Goal: Information Seeking & Learning: Check status

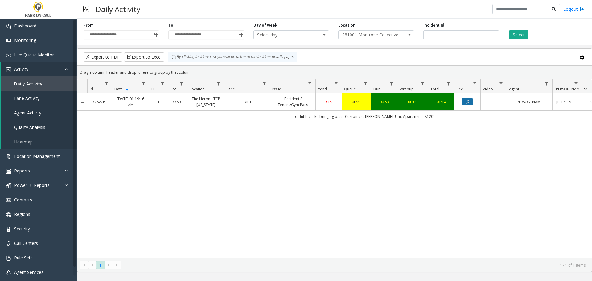
click at [468, 102] on icon "Data table" at bounding box center [467, 102] width 3 height 4
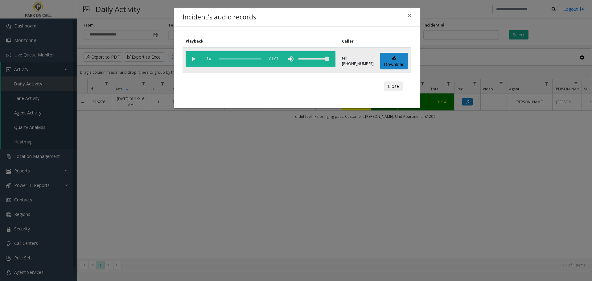
click at [193, 61] on vg-play-pause at bounding box center [193, 58] width 15 height 15
click at [394, 87] on button "Close" at bounding box center [393, 86] width 18 height 10
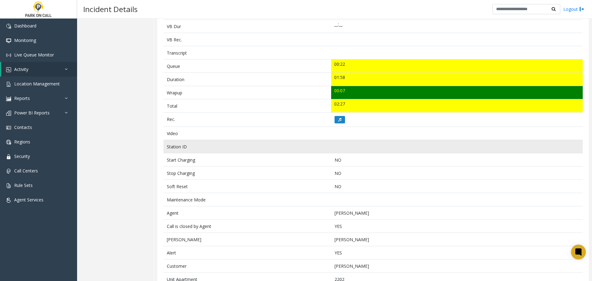
scroll to position [205, 0]
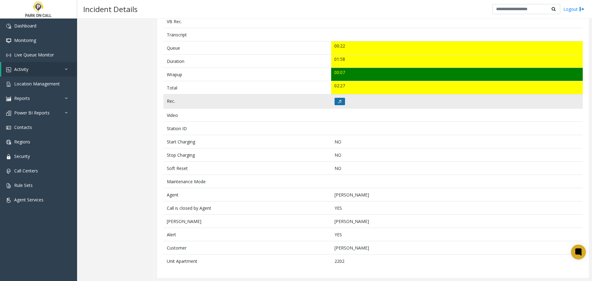
click at [340, 103] on button at bounding box center [339, 101] width 10 height 7
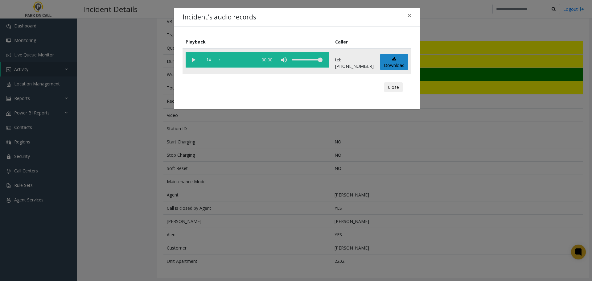
click at [196, 60] on vg-play-pause at bounding box center [193, 59] width 15 height 15
drag, startPoint x: 393, startPoint y: 88, endPoint x: 390, endPoint y: 91, distance: 3.9
click at [393, 88] on button "Close" at bounding box center [393, 87] width 18 height 10
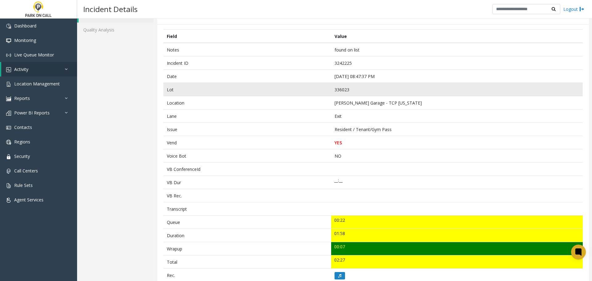
scroll to position [0, 0]
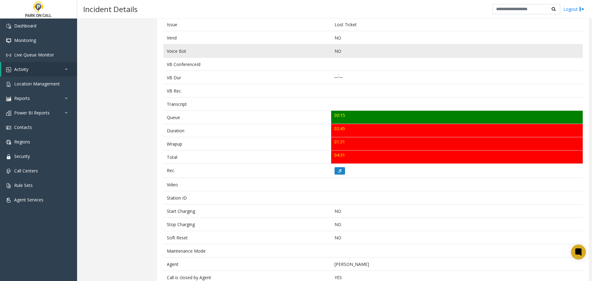
scroll to position [154, 0]
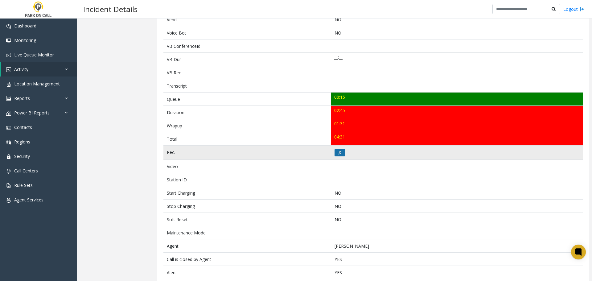
click at [338, 154] on icon at bounding box center [339, 153] width 3 height 4
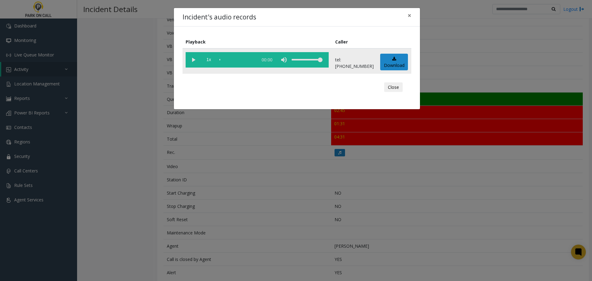
click at [195, 63] on vg-play-pause at bounding box center [193, 59] width 15 height 15
click at [255, 60] on div "scrub bar" at bounding box center [236, 59] width 35 height 15
click at [197, 61] on vg-play-pause at bounding box center [193, 59] width 15 height 15
click at [396, 88] on button "Close" at bounding box center [393, 87] width 18 height 10
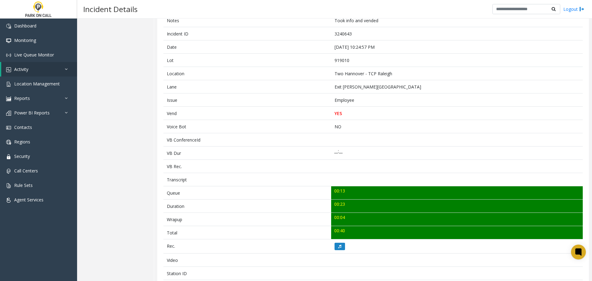
scroll to position [62, 0]
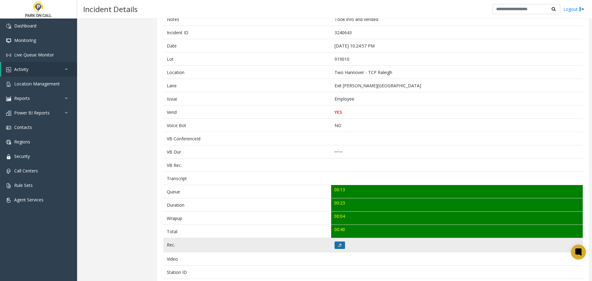
click at [338, 244] on icon at bounding box center [339, 245] width 3 height 4
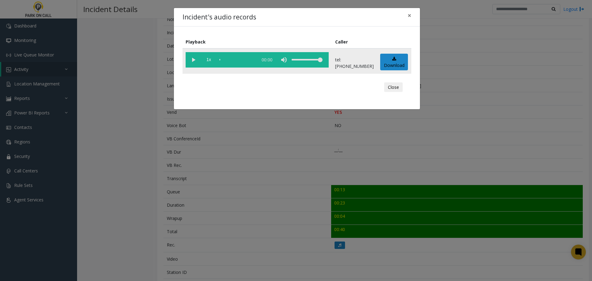
click at [196, 63] on vg-play-pause at bounding box center [193, 59] width 15 height 15
click at [394, 89] on button "Close" at bounding box center [393, 87] width 18 height 10
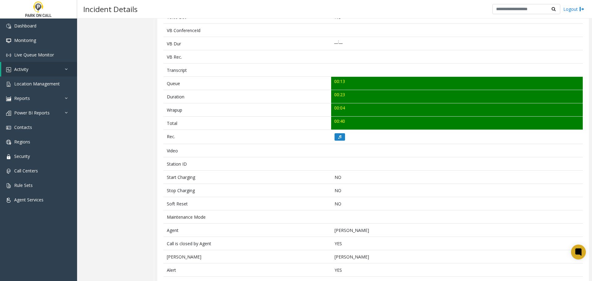
scroll to position [205, 0]
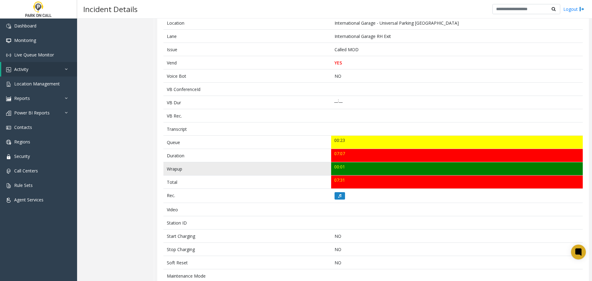
scroll to position [100, 0]
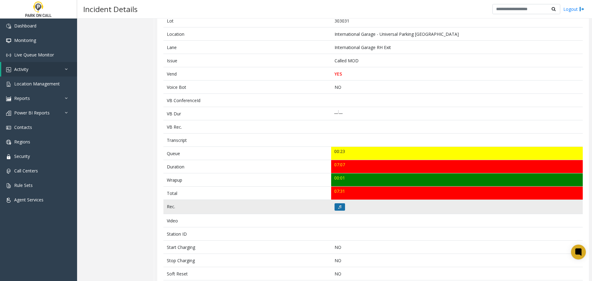
click at [338, 208] on icon at bounding box center [339, 207] width 3 height 4
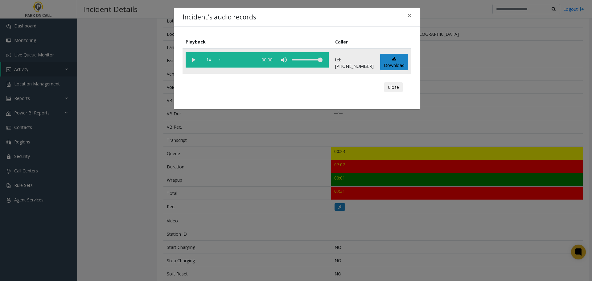
click at [195, 61] on vg-play-pause at bounding box center [193, 59] width 15 height 15
click at [391, 88] on button "Close" at bounding box center [393, 87] width 18 height 10
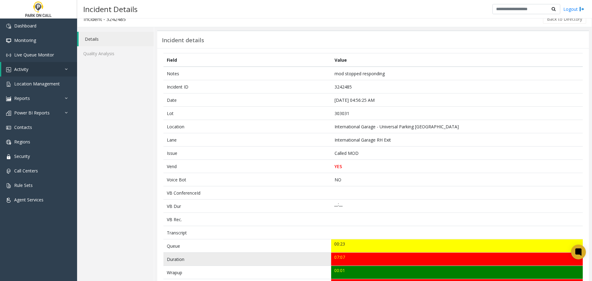
scroll to position [0, 0]
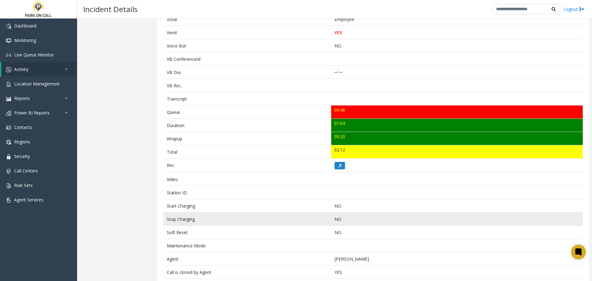
scroll to position [212, 0]
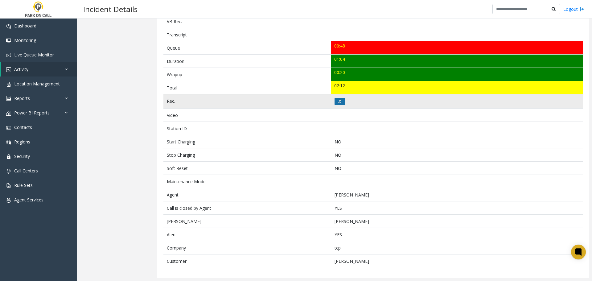
click at [337, 104] on button at bounding box center [339, 101] width 10 height 7
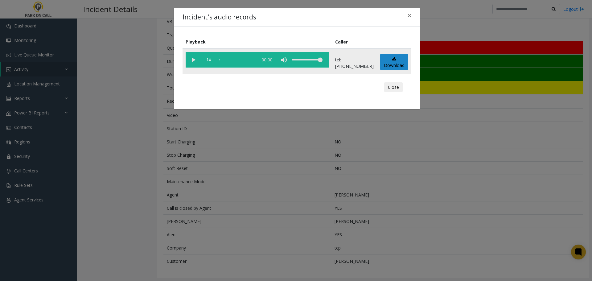
click at [195, 57] on vg-play-pause at bounding box center [193, 59] width 15 height 15
click at [395, 87] on button "Close" at bounding box center [393, 87] width 18 height 10
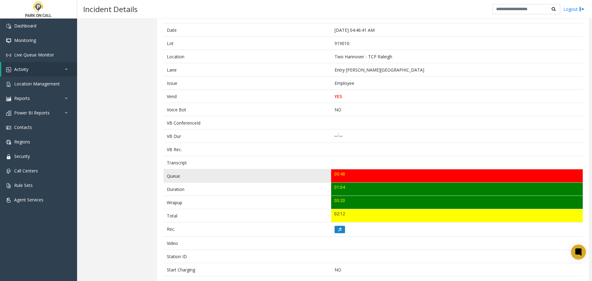
scroll to position [0, 0]
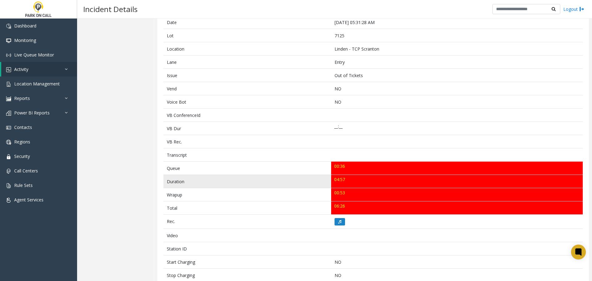
scroll to position [92, 0]
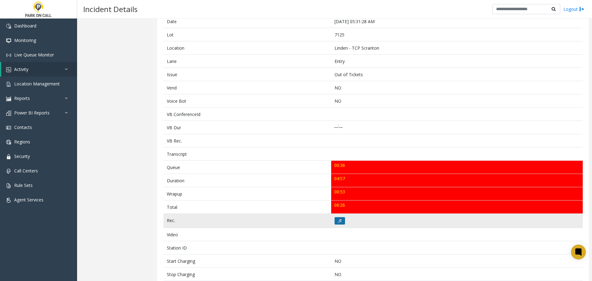
click at [339, 222] on button at bounding box center [339, 220] width 10 height 7
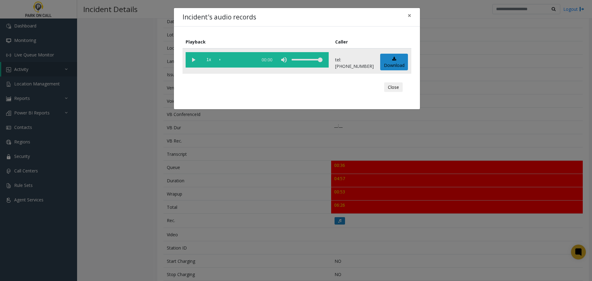
click at [193, 60] on vg-play-pause at bounding box center [193, 59] width 15 height 15
drag, startPoint x: 397, startPoint y: 88, endPoint x: 392, endPoint y: 88, distance: 5.0
click at [397, 88] on button "Close" at bounding box center [393, 87] width 18 height 10
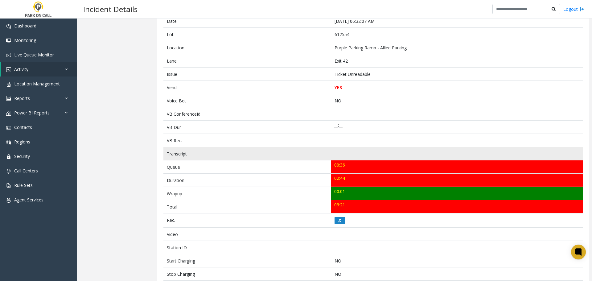
scroll to position [56, 0]
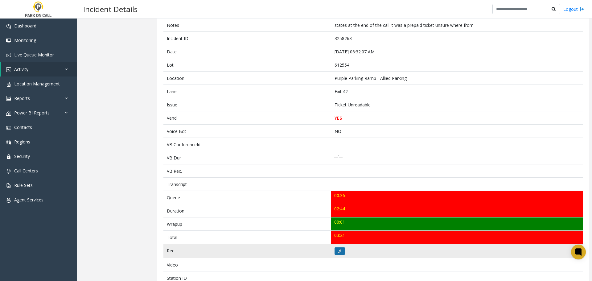
click at [338, 251] on icon at bounding box center [339, 251] width 3 height 4
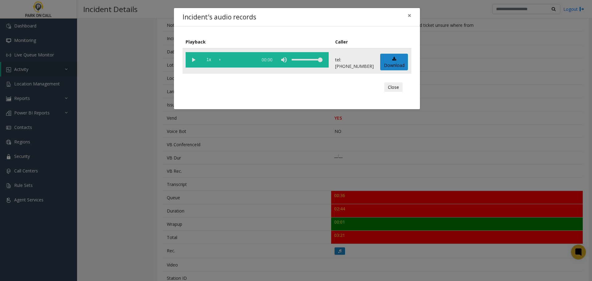
click at [197, 62] on vg-play-pause at bounding box center [193, 59] width 15 height 15
click at [227, 59] on div "scrub bar" at bounding box center [236, 59] width 35 height 15
click at [224, 59] on div "scrub bar" at bounding box center [236, 59] width 35 height 15
click at [398, 88] on button "Close" at bounding box center [393, 87] width 18 height 10
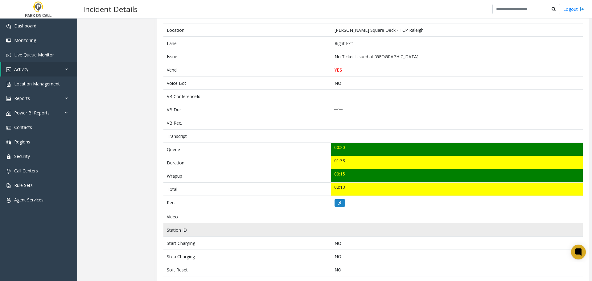
scroll to position [135, 0]
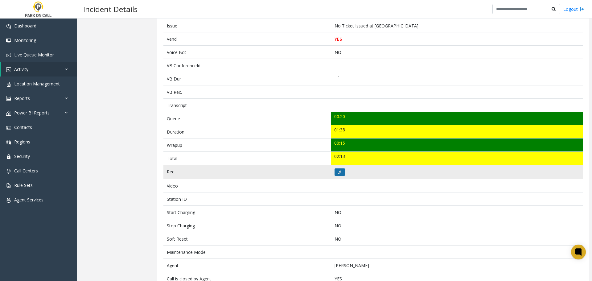
click at [340, 174] on button at bounding box center [339, 171] width 10 height 7
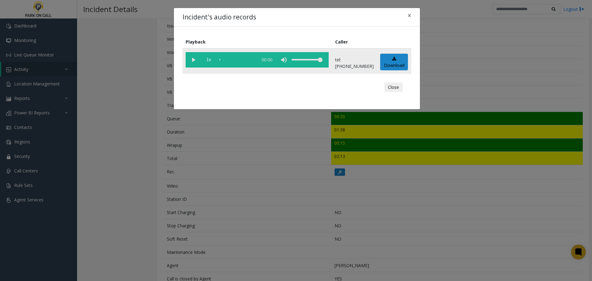
click at [192, 59] on vg-play-pause at bounding box center [193, 59] width 15 height 15
click at [397, 86] on button "Close" at bounding box center [393, 87] width 18 height 10
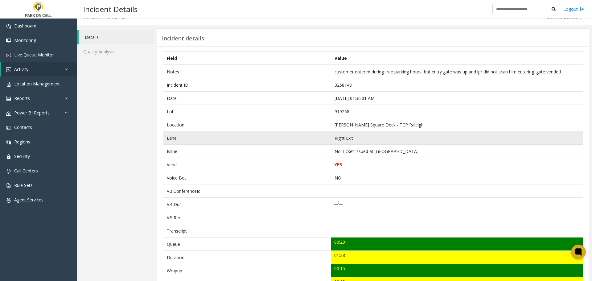
scroll to position [0, 0]
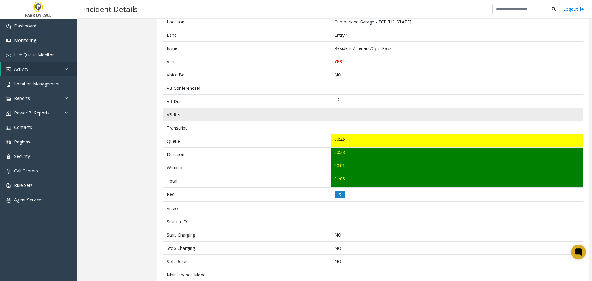
scroll to position [113, 0]
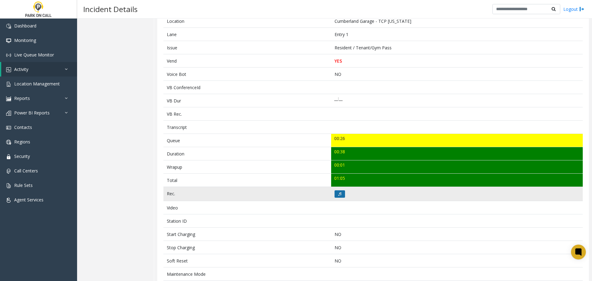
click at [340, 194] on button at bounding box center [339, 193] width 10 height 7
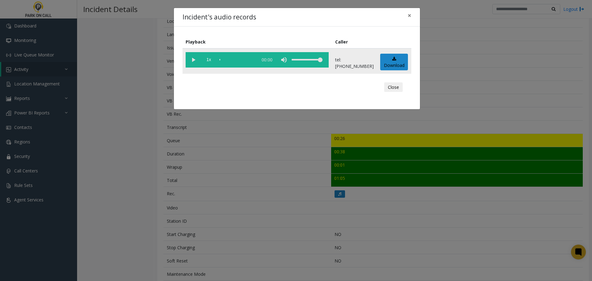
click at [193, 60] on vg-play-pause at bounding box center [193, 59] width 15 height 15
click at [391, 86] on button "Close" at bounding box center [393, 87] width 18 height 10
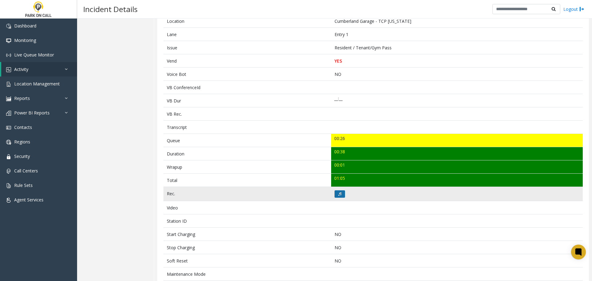
click at [341, 194] on button at bounding box center [339, 193] width 10 height 7
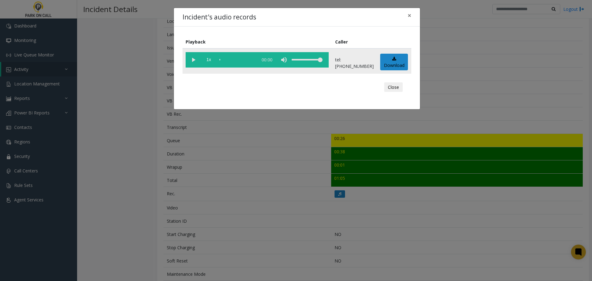
click at [196, 60] on vg-play-pause at bounding box center [193, 59] width 15 height 15
click at [240, 60] on div "scrub bar" at bounding box center [236, 59] width 35 height 15
click at [231, 60] on div "scrub bar" at bounding box center [236, 59] width 35 height 15
click at [389, 87] on button "Close" at bounding box center [393, 87] width 18 height 10
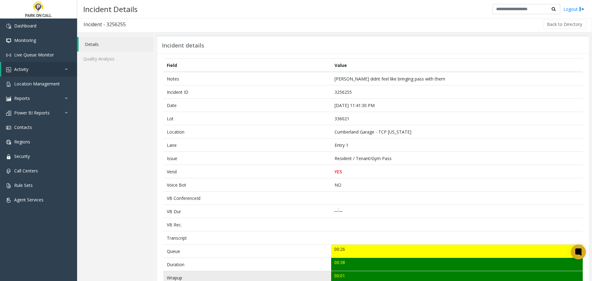
scroll to position [0, 0]
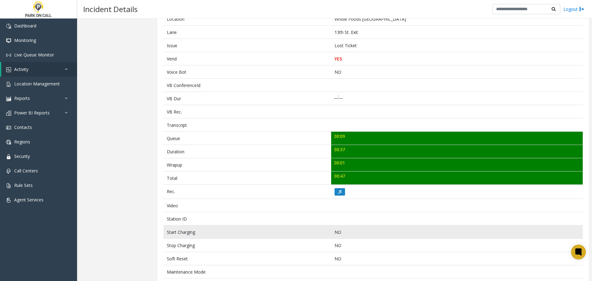
scroll to position [154, 0]
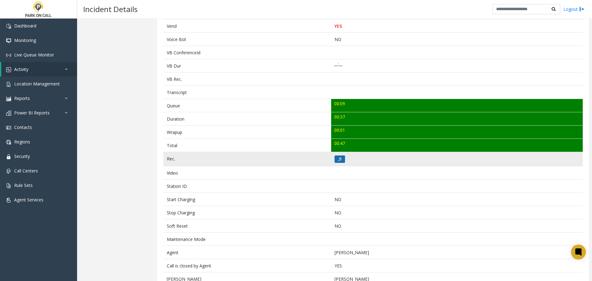
click at [338, 158] on icon at bounding box center [339, 159] width 3 height 4
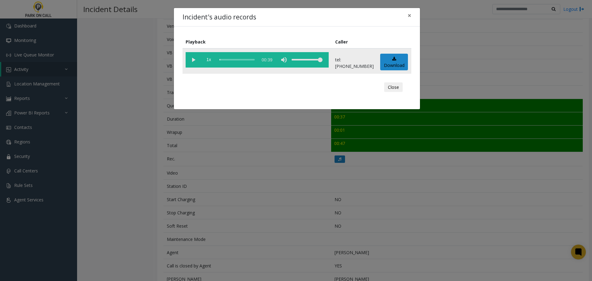
click at [196, 61] on vg-play-pause at bounding box center [193, 59] width 15 height 15
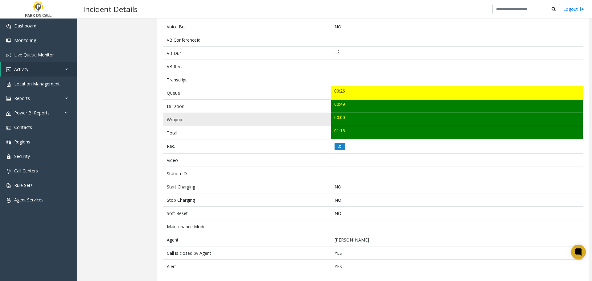
scroll to position [166, 0]
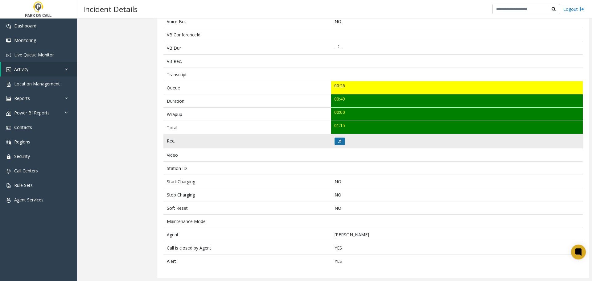
click at [338, 143] on icon at bounding box center [339, 141] width 3 height 4
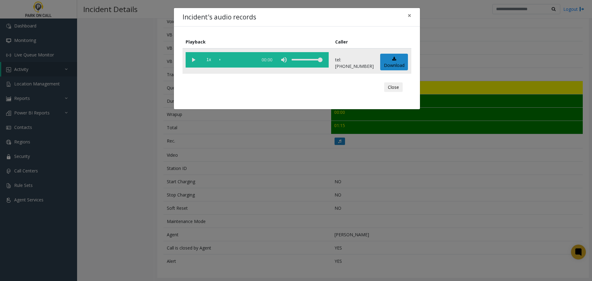
click at [193, 61] on vg-play-pause at bounding box center [193, 59] width 15 height 15
click at [390, 87] on button "Close" at bounding box center [393, 87] width 18 height 10
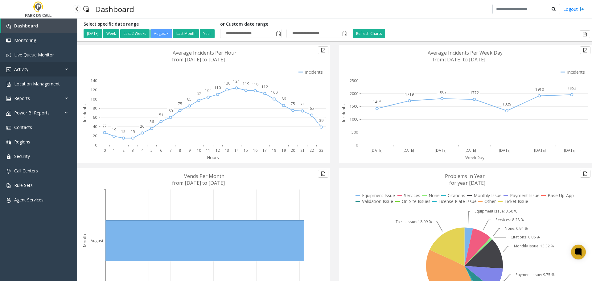
click at [34, 71] on link "Activity" at bounding box center [38, 69] width 77 height 14
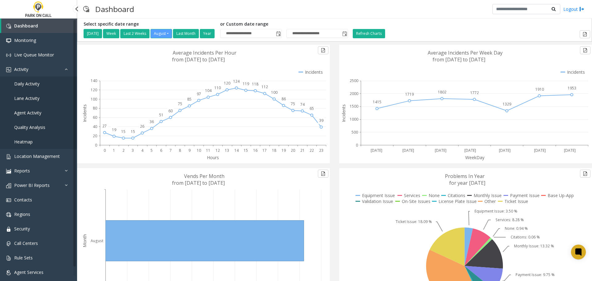
click at [33, 95] on span "Lane Activity" at bounding box center [26, 98] width 25 height 6
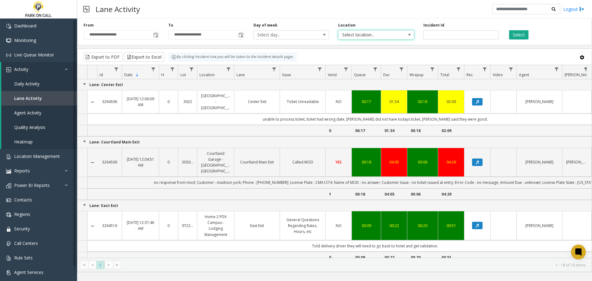
click at [382, 35] on span "Select location..." at bounding box center [368, 35] width 60 height 9
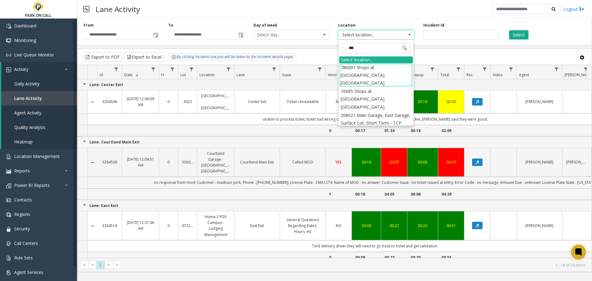
type input "****"
click at [405, 72] on li "786001 Shops at Midtown Miami - Universal Parking Miami" at bounding box center [376, 75] width 74 height 24
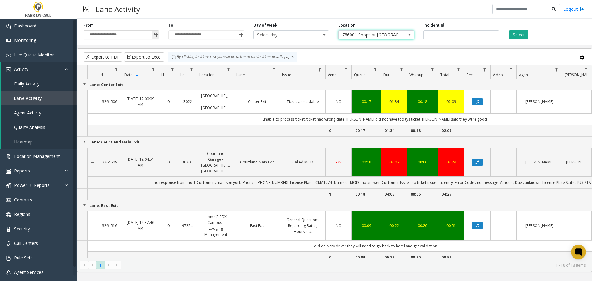
click at [158, 36] on span "Toggle popup" at bounding box center [155, 35] width 5 height 5
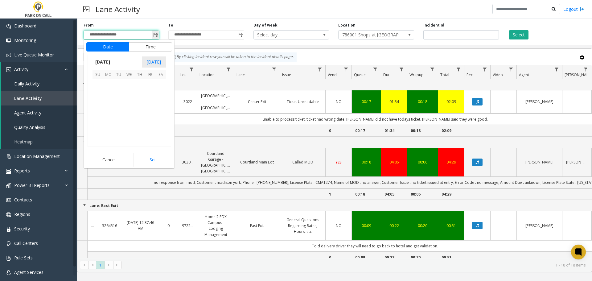
scroll to position [110563, 0]
click at [149, 117] on span "22" at bounding box center [150, 116] width 10 height 10
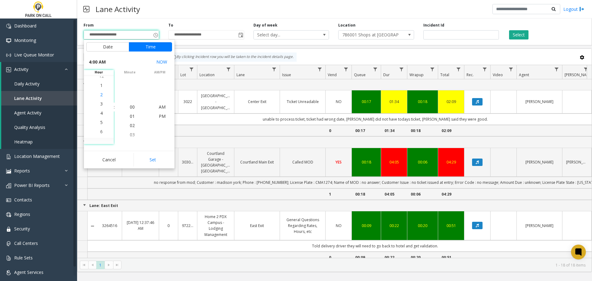
scroll to position [37, 0]
click at [100, 109] on span "4" at bounding box center [101, 107] width 2 height 6
click at [154, 160] on button "Set" at bounding box center [152, 160] width 39 height 14
type input "**********"
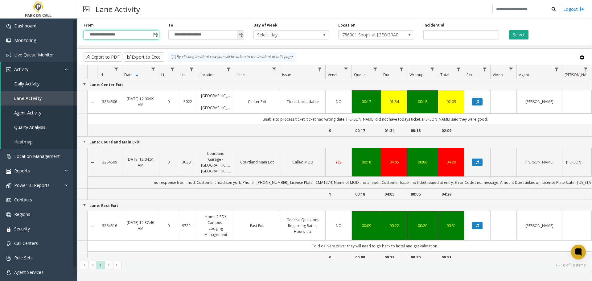
click at [241, 37] on span "Toggle popup" at bounding box center [240, 35] width 5 height 5
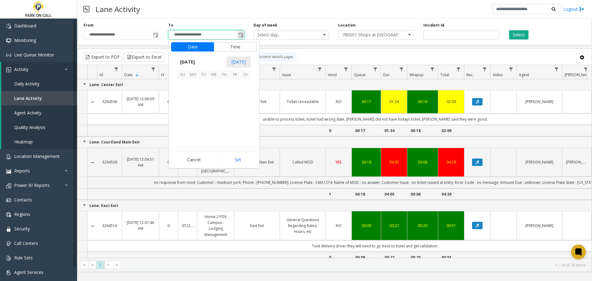
scroll to position [9, 0]
click at [234, 117] on span "22" at bounding box center [235, 116] width 10 height 10
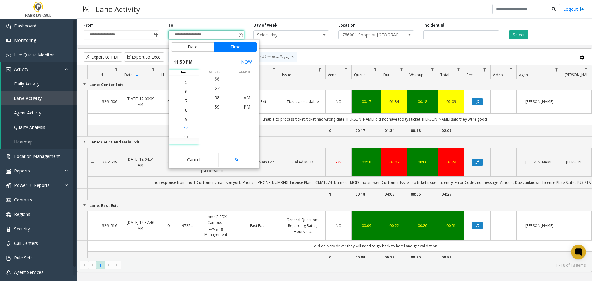
scroll to position [176, 0]
click at [185, 90] on span "5" at bounding box center [186, 88] width 2 height 6
click at [215, 109] on span "00" at bounding box center [217, 107] width 5 height 6
click at [236, 164] on button "Set" at bounding box center [237, 160] width 39 height 14
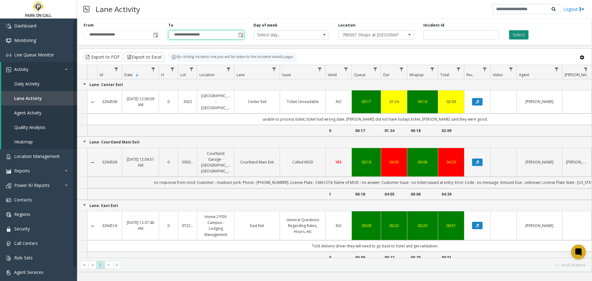
click at [520, 35] on button "Select" at bounding box center [518, 34] width 19 height 9
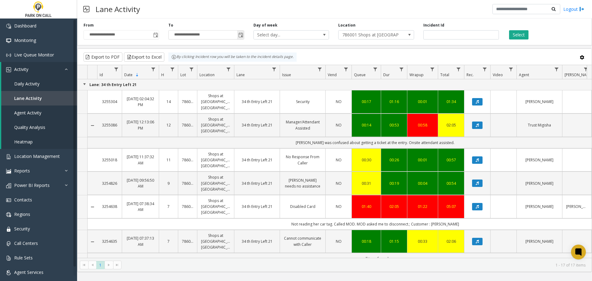
click at [240, 35] on span "Toggle popup" at bounding box center [240, 35] width 5 height 5
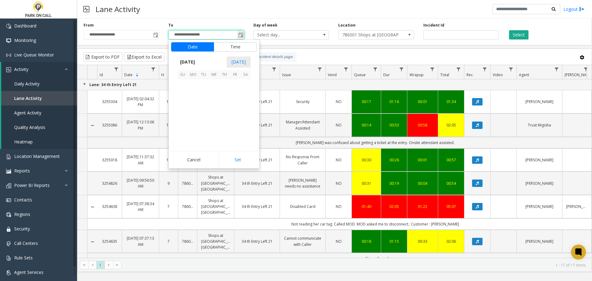
scroll to position [9, 0]
click at [229, 45] on button "Time" at bounding box center [235, 46] width 43 height 9
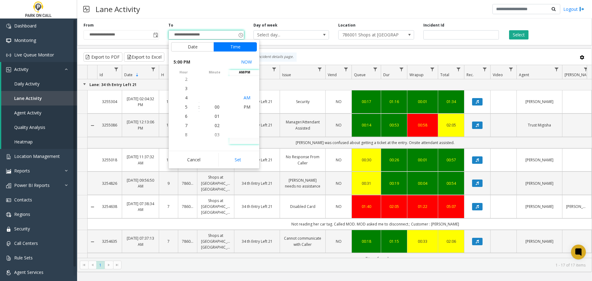
click at [247, 97] on span "AM" at bounding box center [247, 98] width 7 height 6
click at [241, 165] on button "Set" at bounding box center [237, 160] width 39 height 14
type input "**********"
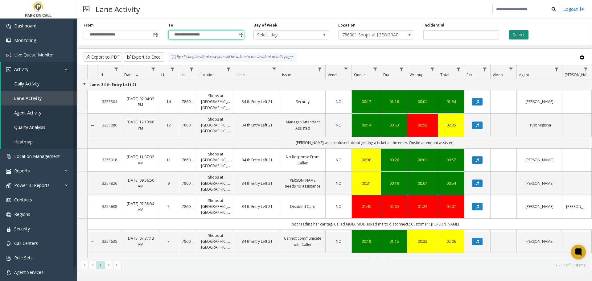
click at [514, 34] on button "Select" at bounding box center [518, 34] width 19 height 9
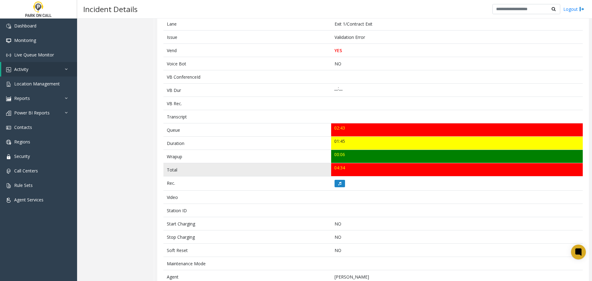
scroll to position [154, 0]
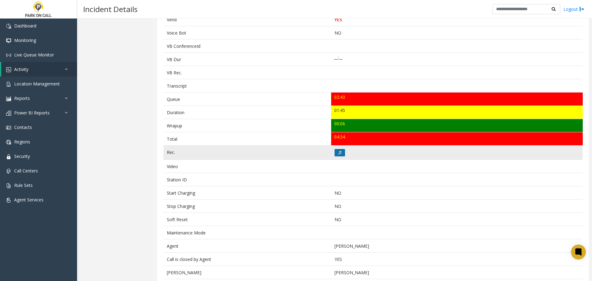
click at [338, 154] on icon at bounding box center [339, 153] width 3 height 4
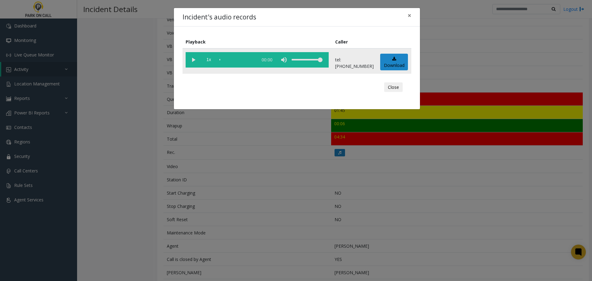
click at [192, 60] on vg-play-pause at bounding box center [193, 59] width 15 height 15
click at [389, 86] on button "Close" at bounding box center [393, 87] width 18 height 10
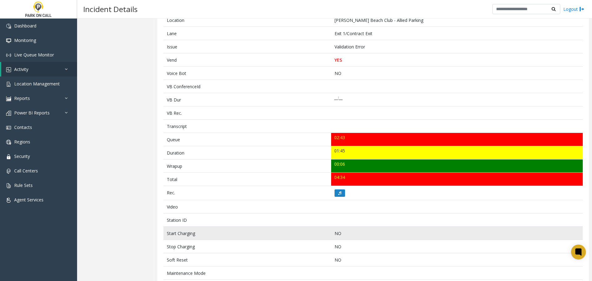
scroll to position [0, 0]
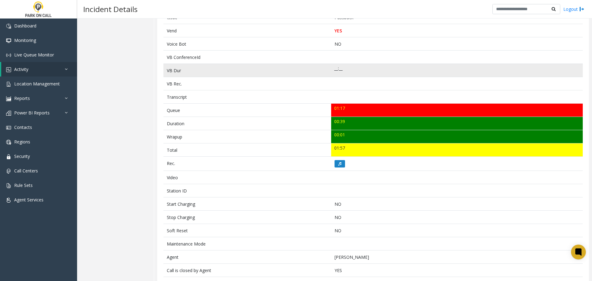
scroll to position [154, 0]
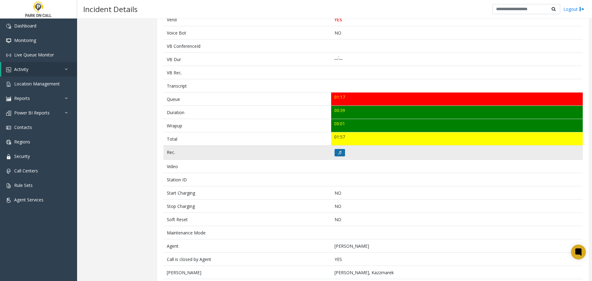
click at [340, 150] on button at bounding box center [339, 152] width 10 height 7
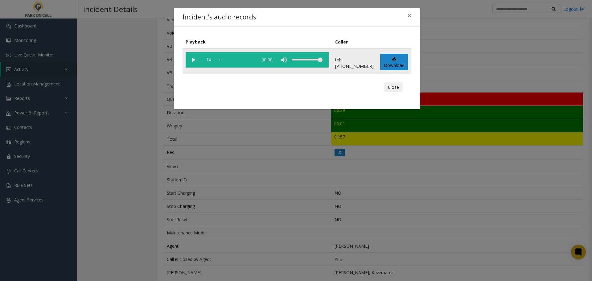
click at [195, 60] on vg-play-pause at bounding box center [193, 59] width 15 height 15
drag, startPoint x: 389, startPoint y: 87, endPoint x: 386, endPoint y: 92, distance: 6.0
click at [389, 87] on button "Close" at bounding box center [393, 87] width 18 height 10
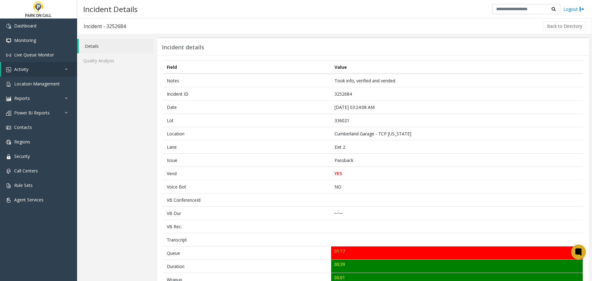
scroll to position [0, 0]
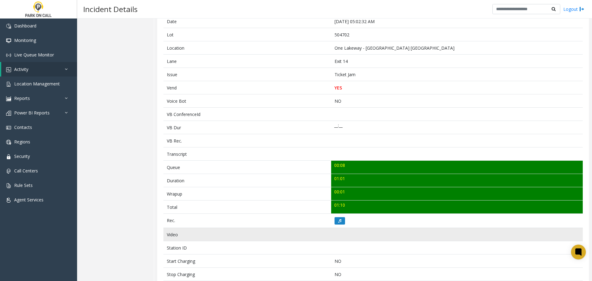
scroll to position [123, 0]
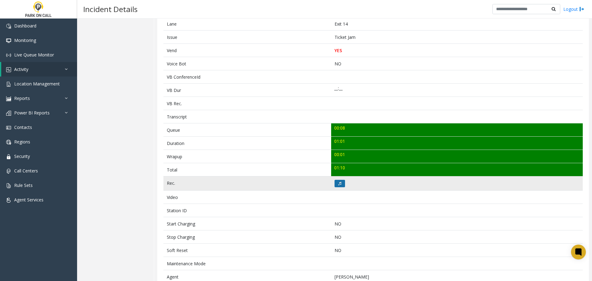
click at [338, 182] on icon at bounding box center [339, 184] width 3 height 4
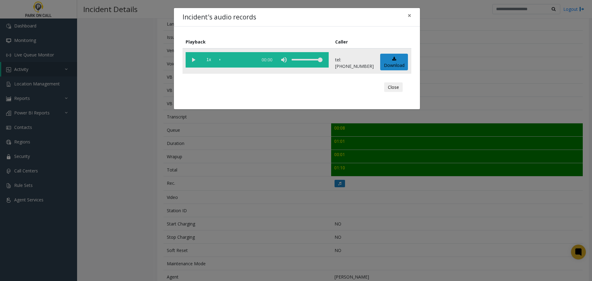
click at [194, 62] on vg-play-pause at bounding box center [193, 59] width 15 height 15
click at [388, 87] on button "Close" at bounding box center [393, 87] width 18 height 10
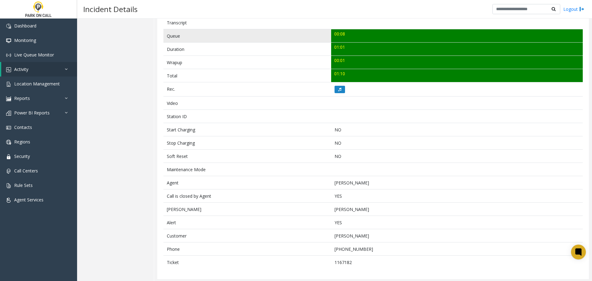
scroll to position [219, 0]
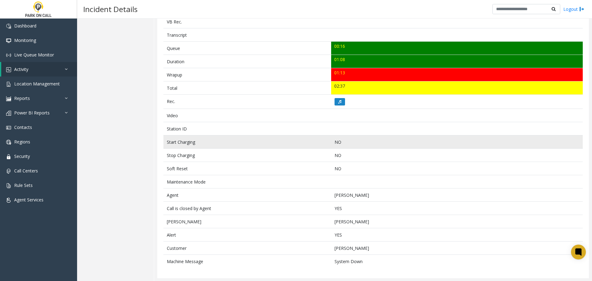
scroll to position [205, 0]
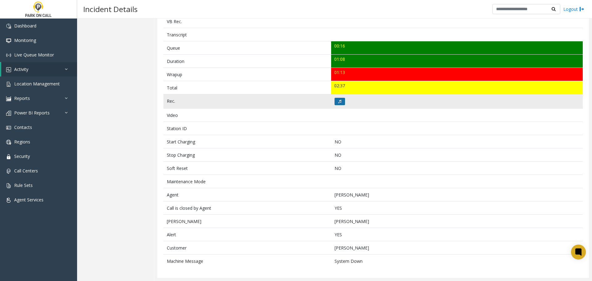
click at [340, 103] on button at bounding box center [339, 101] width 10 height 7
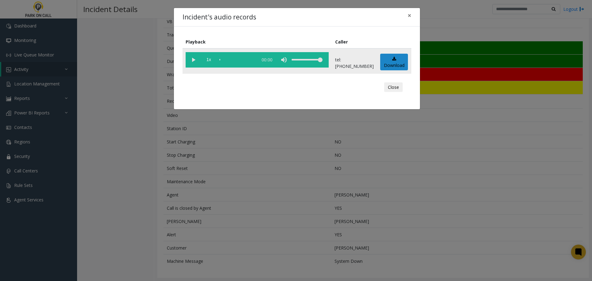
click at [196, 63] on vg-play-pause at bounding box center [193, 59] width 15 height 15
click at [395, 87] on button "Close" at bounding box center [393, 87] width 18 height 10
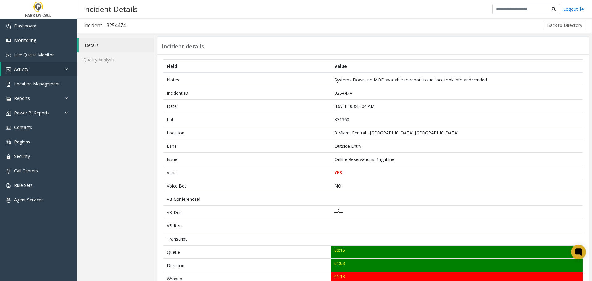
scroll to position [0, 0]
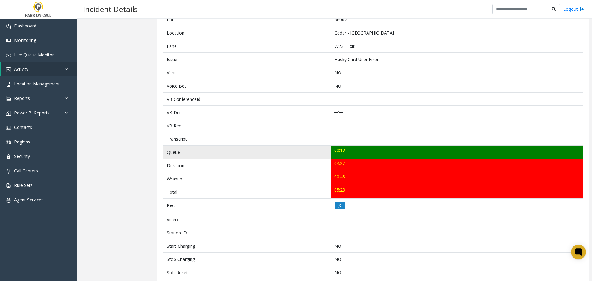
scroll to position [92, 0]
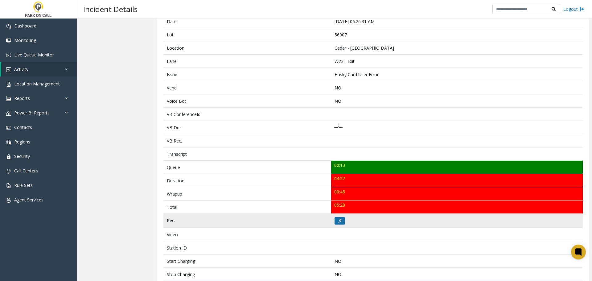
click at [337, 223] on button at bounding box center [339, 220] width 10 height 7
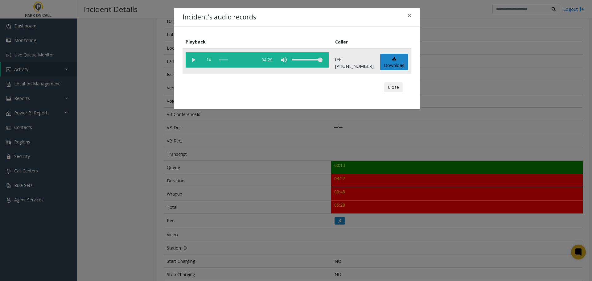
click at [192, 62] on vg-play-pause at bounding box center [193, 59] width 15 height 15
click at [393, 88] on button "Close" at bounding box center [393, 87] width 18 height 10
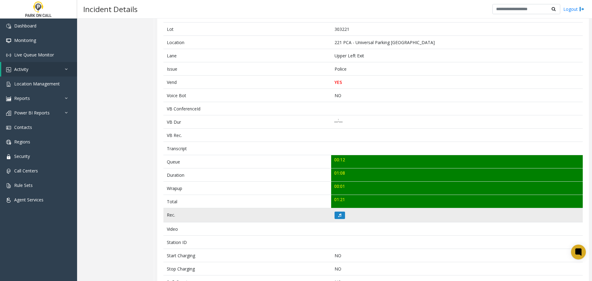
scroll to position [95, 0]
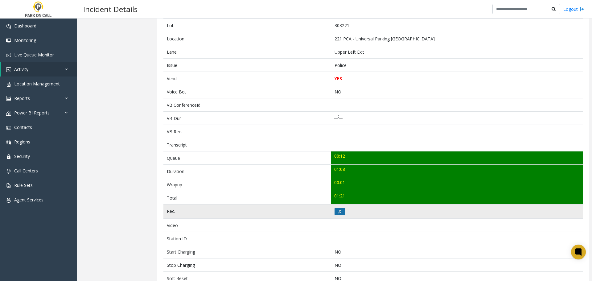
click at [338, 212] on icon at bounding box center [339, 212] width 3 height 4
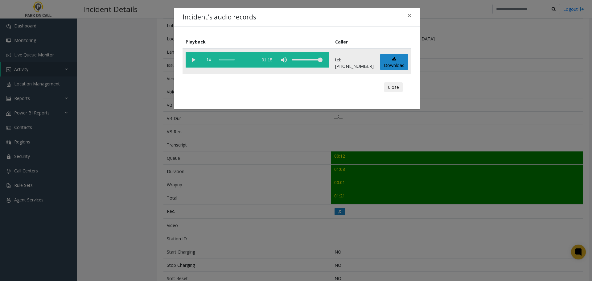
click at [193, 59] on vg-play-pause at bounding box center [193, 59] width 15 height 15
click at [395, 85] on button "Close" at bounding box center [393, 87] width 18 height 10
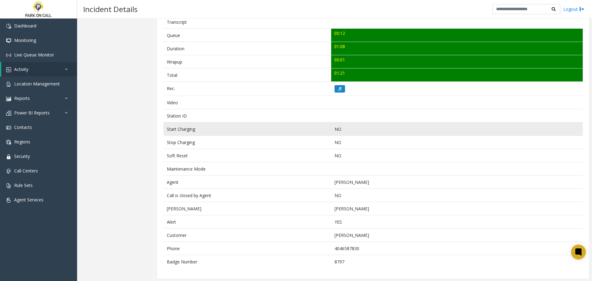
scroll to position [219, 0]
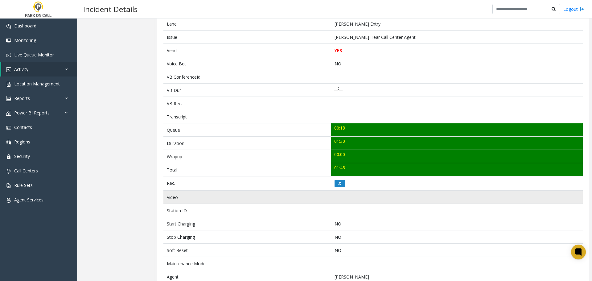
scroll to position [154, 0]
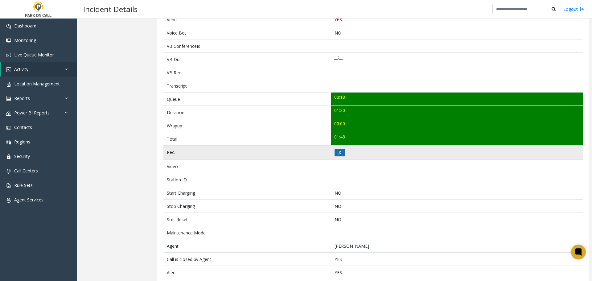
click at [338, 152] on icon at bounding box center [339, 153] width 3 height 4
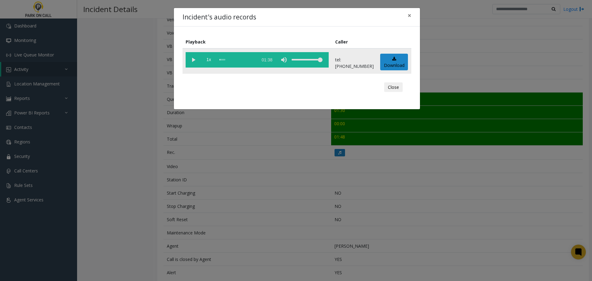
click at [193, 61] on vg-play-pause at bounding box center [193, 59] width 15 height 15
click at [386, 86] on button "Close" at bounding box center [393, 87] width 18 height 10
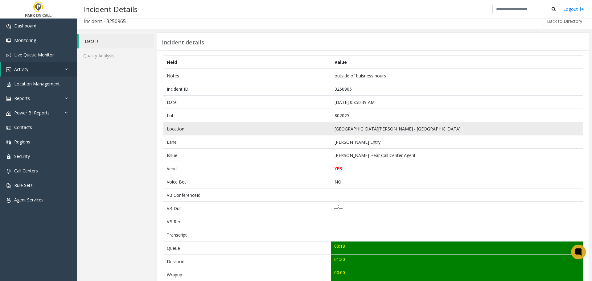
scroll to position [0, 0]
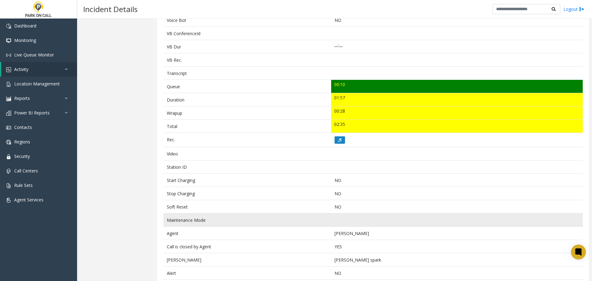
scroll to position [91, 0]
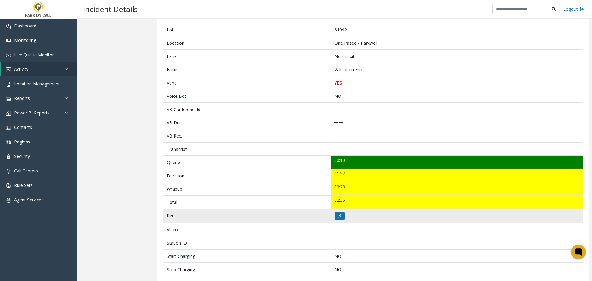
click at [339, 217] on icon at bounding box center [339, 216] width 3 height 4
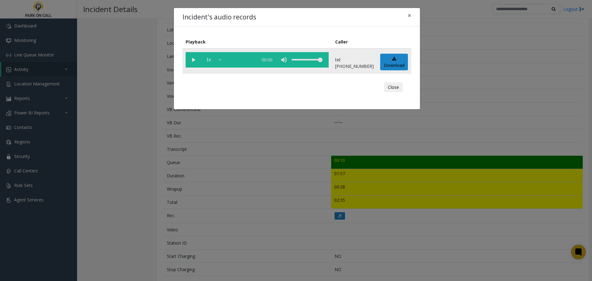
click at [195, 63] on vg-play-pause at bounding box center [193, 59] width 15 height 15
click at [396, 86] on button "Close" at bounding box center [393, 87] width 18 height 10
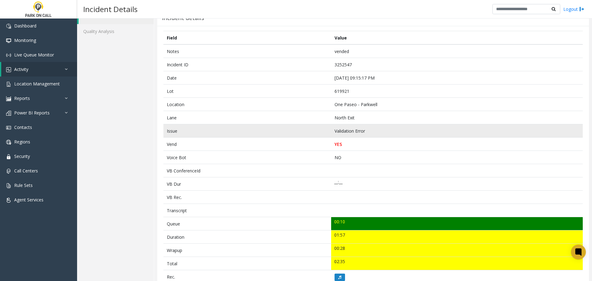
scroll to position [0, 0]
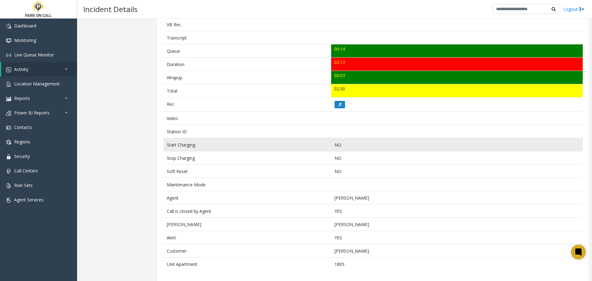
scroll to position [205, 0]
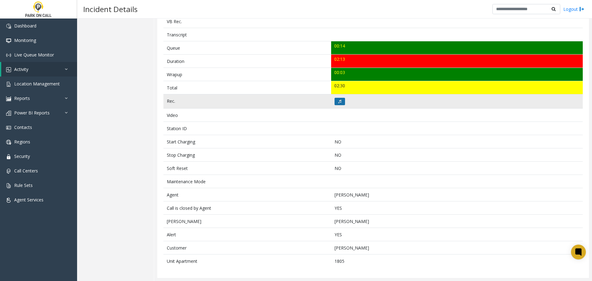
click at [339, 101] on button at bounding box center [339, 101] width 10 height 7
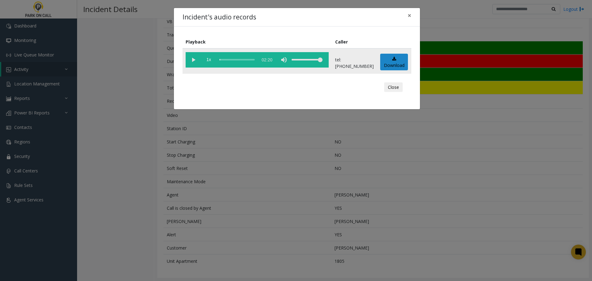
click at [191, 61] on vg-play-pause at bounding box center [193, 59] width 15 height 15
click at [397, 86] on button "Close" at bounding box center [393, 87] width 18 height 10
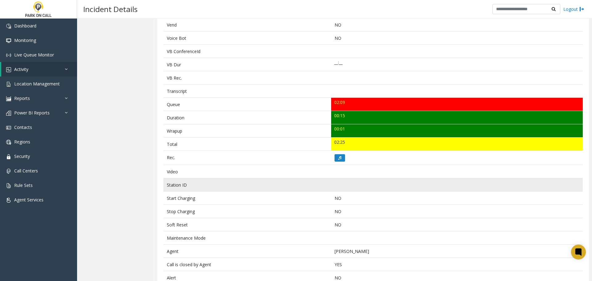
scroll to position [135, 0]
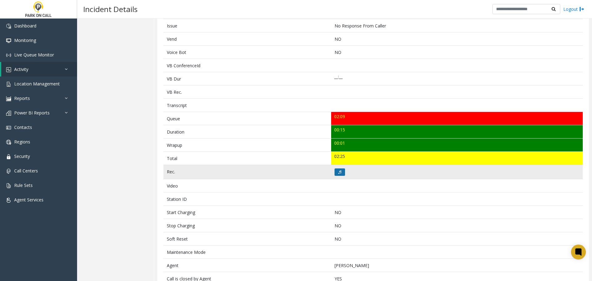
click at [341, 171] on button at bounding box center [339, 171] width 10 height 7
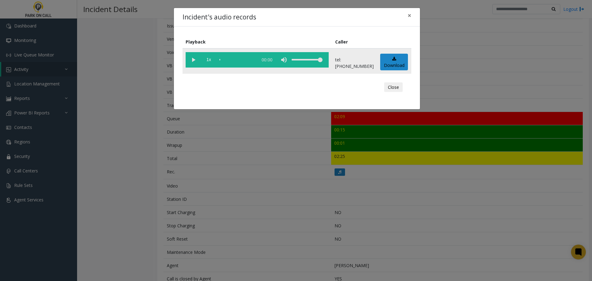
click at [193, 62] on vg-play-pause at bounding box center [193, 59] width 15 height 15
click at [392, 86] on button "Close" at bounding box center [393, 87] width 18 height 10
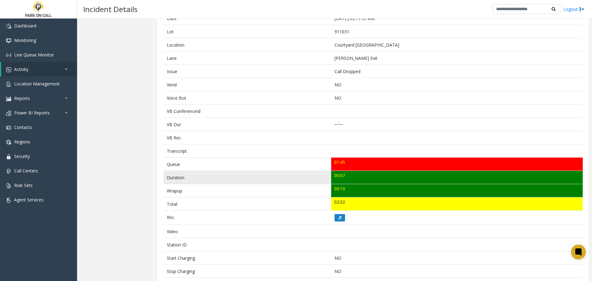
scroll to position [166, 0]
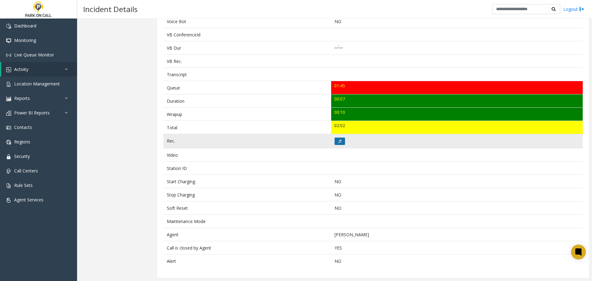
click at [338, 139] on icon at bounding box center [339, 141] width 3 height 4
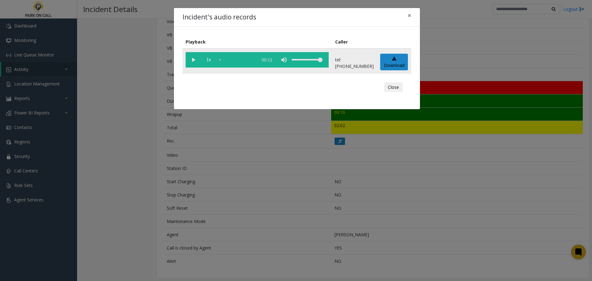
click at [197, 59] on vg-play-pause at bounding box center [193, 59] width 15 height 15
click at [192, 59] on vg-play-pause at bounding box center [193, 59] width 15 height 15
drag, startPoint x: 393, startPoint y: 87, endPoint x: 384, endPoint y: 89, distance: 9.6
click at [393, 87] on button "Close" at bounding box center [393, 87] width 18 height 10
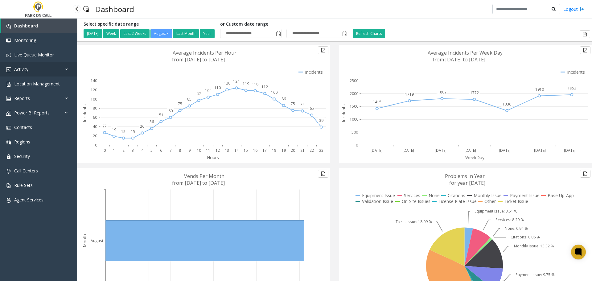
click at [24, 69] on span "Activity" at bounding box center [21, 69] width 14 height 6
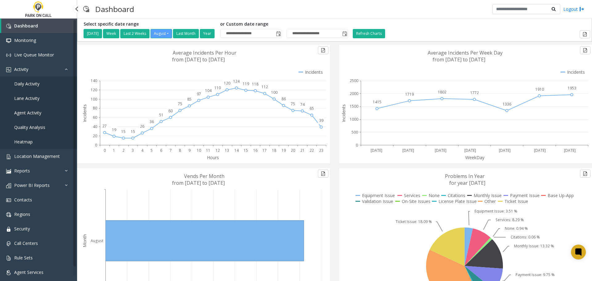
click at [32, 96] on span "Lane Activity" at bounding box center [26, 98] width 25 height 6
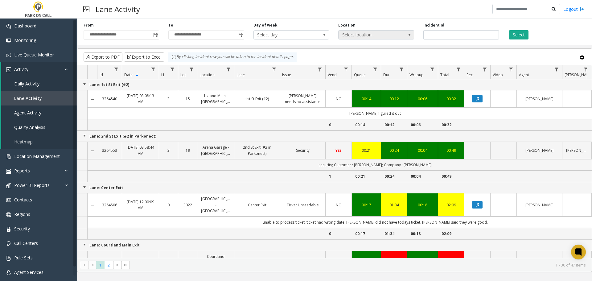
click at [378, 35] on span "Select location..." at bounding box center [368, 35] width 60 height 9
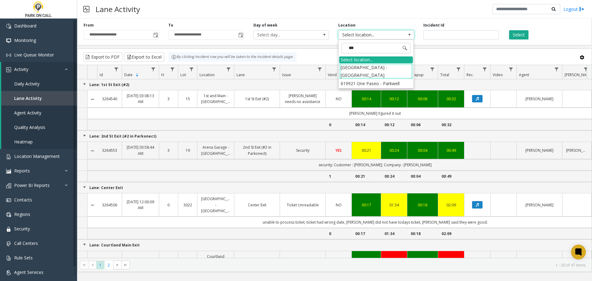
type input "****"
click at [379, 67] on li "911031 Courtyard Pasadena - Parkwell" at bounding box center [376, 71] width 74 height 16
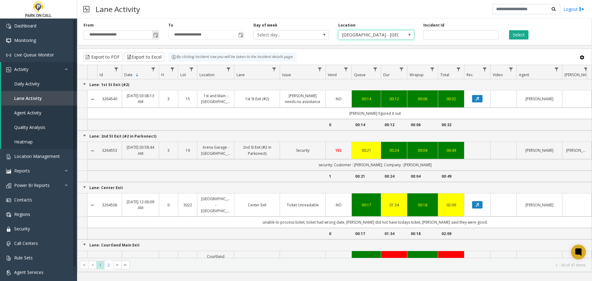
click at [155, 34] on span "Toggle popup" at bounding box center [155, 35] width 5 height 5
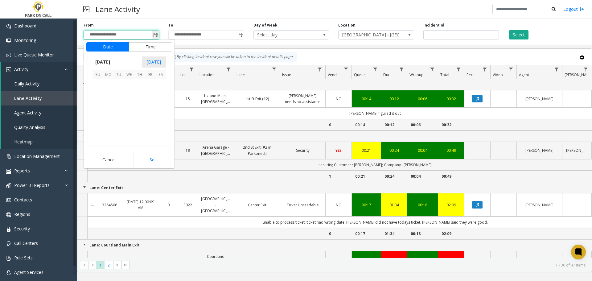
scroll to position [110563, 0]
click at [139, 116] on span "21" at bounding box center [139, 116] width 10 height 10
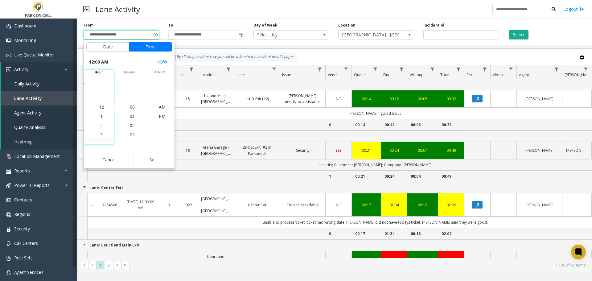
click at [100, 126] on span "2" at bounding box center [101, 125] width 2 height 6
click at [100, 99] on span "1" at bounding box center [101, 98] width 2 height 6
click at [130, 98] on span "30" at bounding box center [132, 98] width 5 height 6
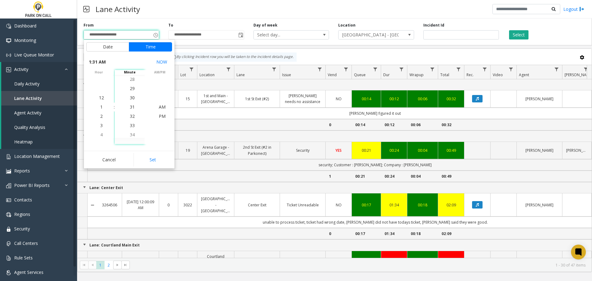
scroll to position [277, 0]
click at [161, 106] on span "AM" at bounding box center [162, 107] width 7 height 6
click at [159, 158] on button "Set" at bounding box center [152, 160] width 39 height 14
type input "**********"
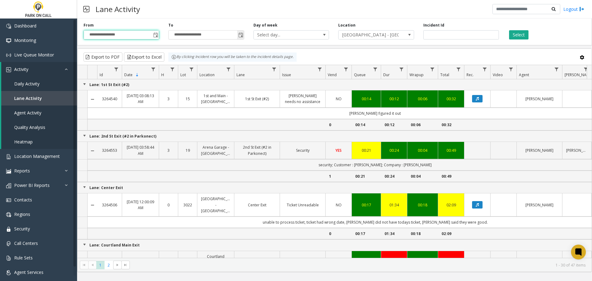
click at [243, 36] on span "Toggle popup" at bounding box center [240, 35] width 5 height 5
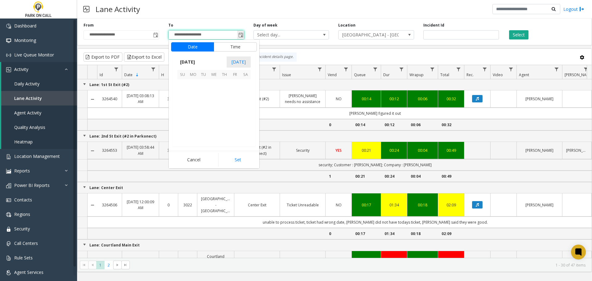
scroll to position [9, 0]
click at [226, 116] on span "21" at bounding box center [224, 116] width 10 height 10
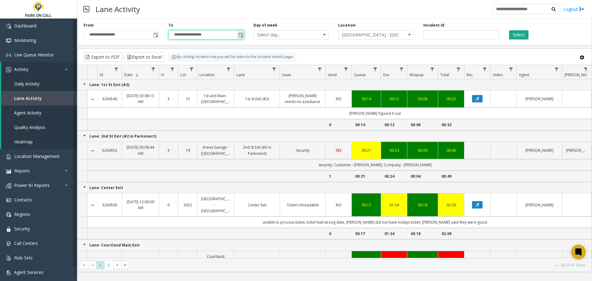
click at [243, 35] on span "Toggle popup" at bounding box center [240, 35] width 5 height 5
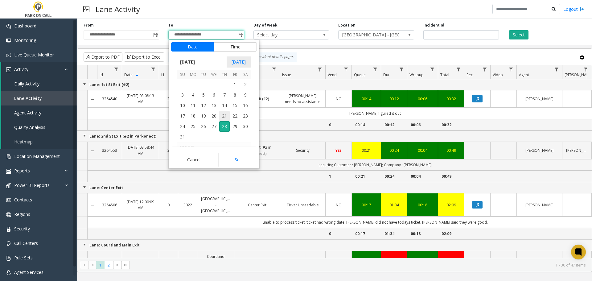
click at [225, 116] on span "21" at bounding box center [224, 116] width 10 height 10
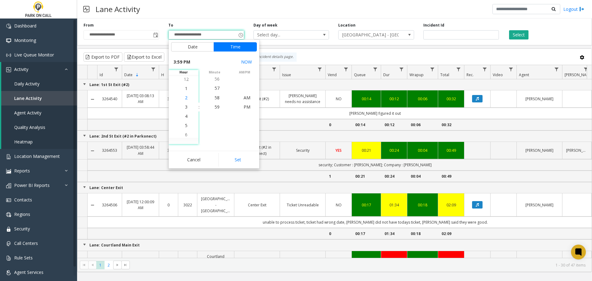
click at [185, 99] on span "2" at bounding box center [186, 98] width 2 height 6
click at [245, 96] on span "AM" at bounding box center [247, 98] width 7 height 6
click at [242, 159] on button "Set" at bounding box center [237, 160] width 39 height 14
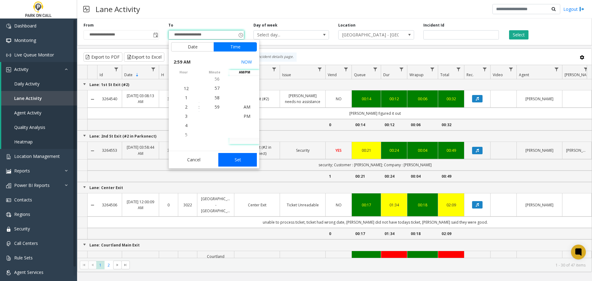
type input "**********"
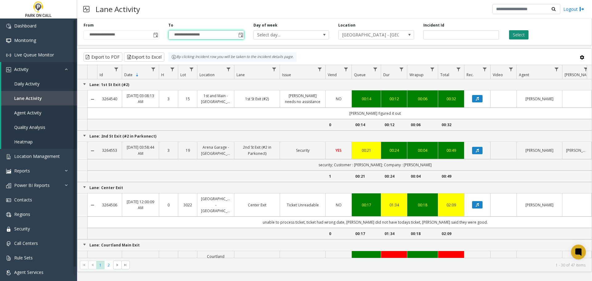
click at [522, 36] on button "Select" at bounding box center [518, 34] width 19 height 9
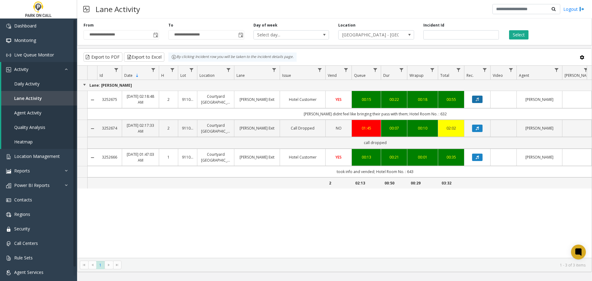
click at [474, 101] on button "Data table" at bounding box center [477, 99] width 10 height 7
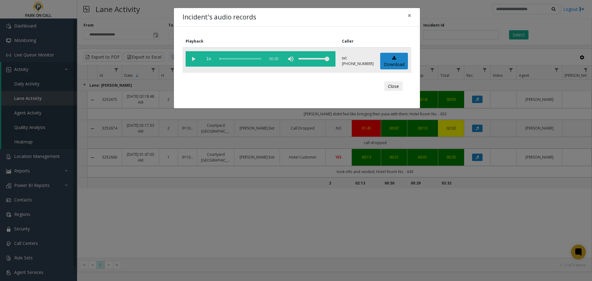
click at [192, 59] on vg-play-pause at bounding box center [193, 58] width 15 height 15
click at [392, 85] on button "Close" at bounding box center [393, 86] width 18 height 10
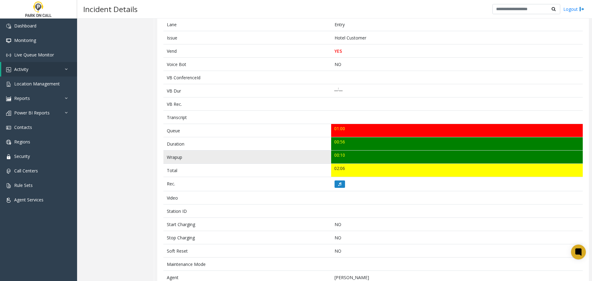
scroll to position [123, 0]
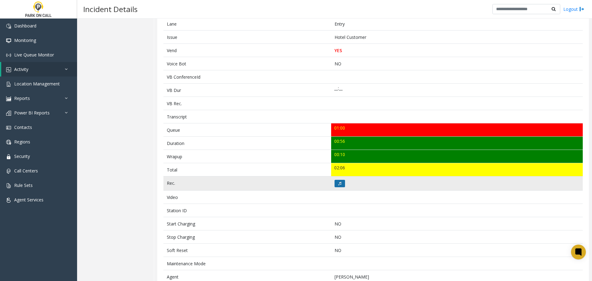
click at [338, 183] on icon at bounding box center [339, 184] width 3 height 4
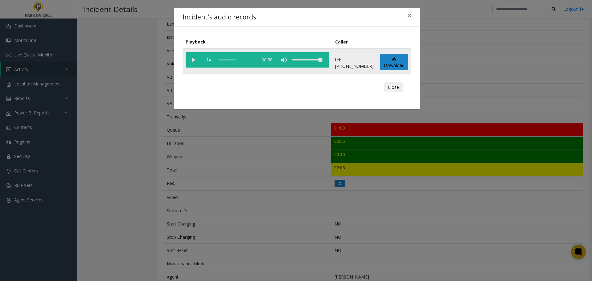
click at [195, 62] on vg-play-pause at bounding box center [193, 59] width 15 height 15
click at [394, 87] on button "Close" at bounding box center [393, 87] width 18 height 10
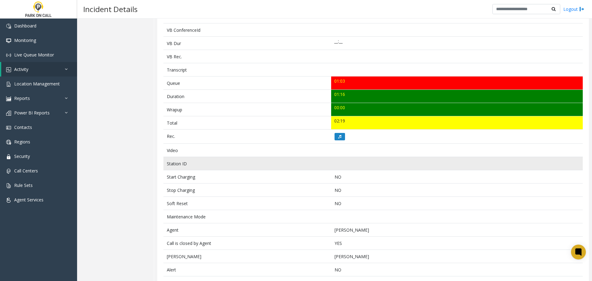
scroll to position [232, 0]
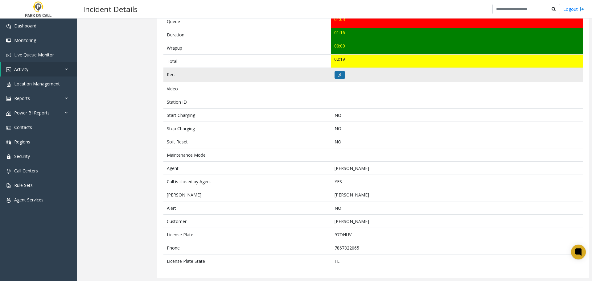
click at [339, 77] on button at bounding box center [339, 74] width 10 height 7
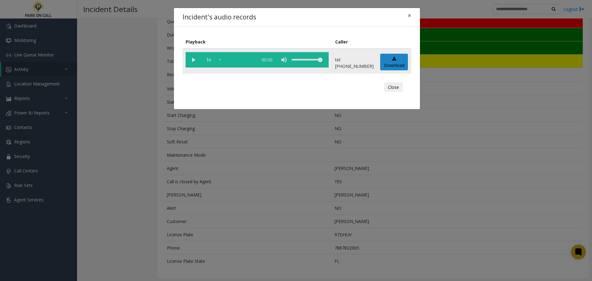
click at [195, 61] on vg-play-pause at bounding box center [193, 59] width 15 height 15
drag, startPoint x: 228, startPoint y: 60, endPoint x: 203, endPoint y: 57, distance: 24.6
click at [203, 57] on vg-controls "1x 01:19" at bounding box center [257, 59] width 143 height 15
click at [397, 86] on button "Close" at bounding box center [393, 87] width 18 height 10
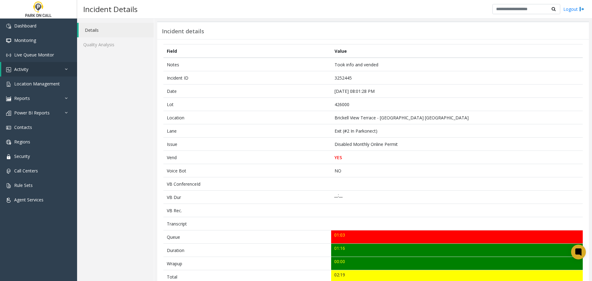
scroll to position [16, 0]
